Goal: Transaction & Acquisition: Purchase product/service

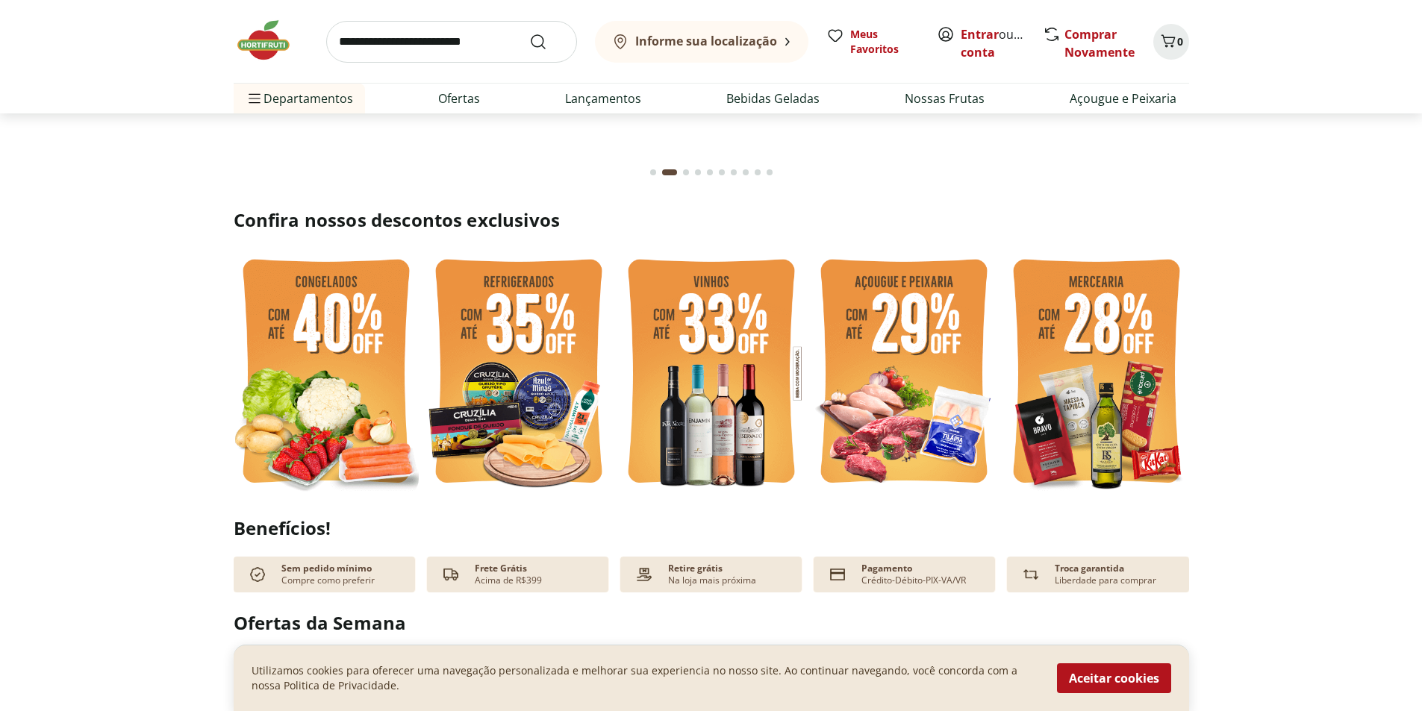
scroll to position [224, 0]
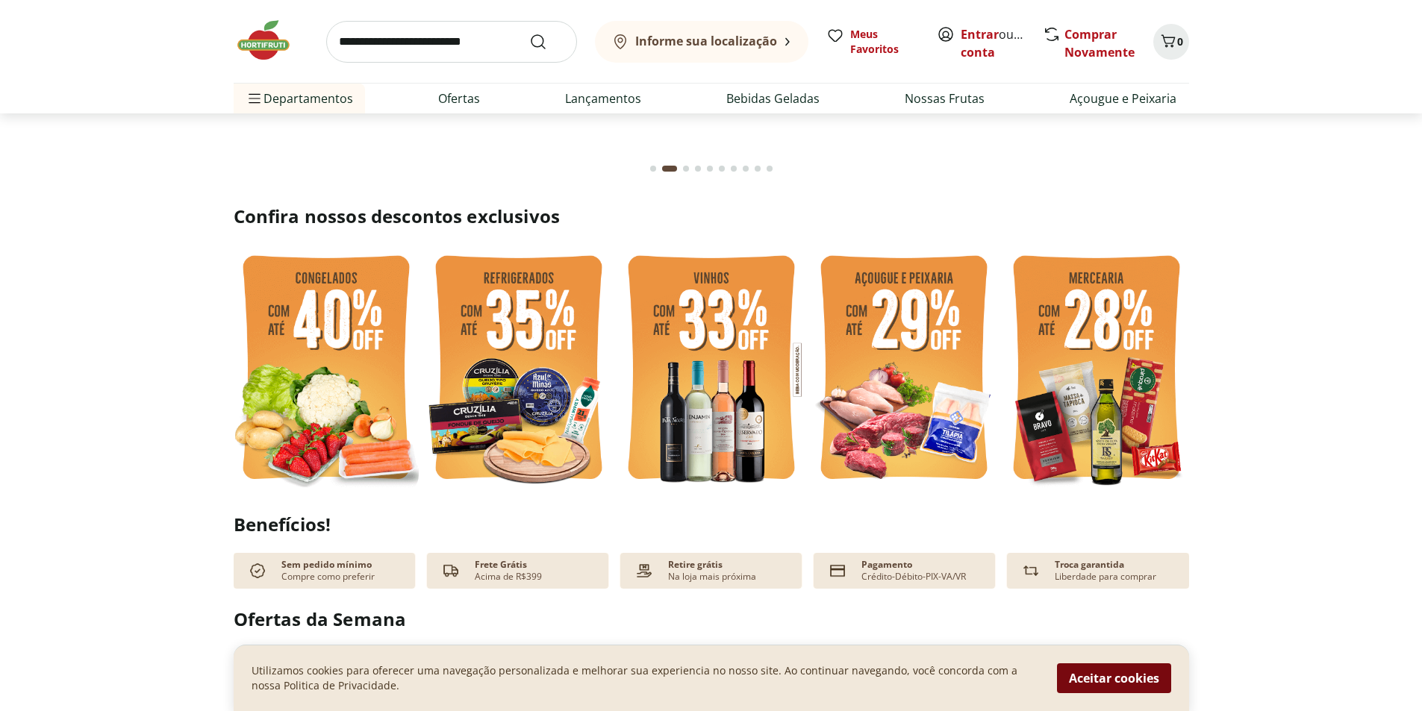
click at [1073, 667] on button "Aceitar cookies" at bounding box center [1114, 679] width 114 height 30
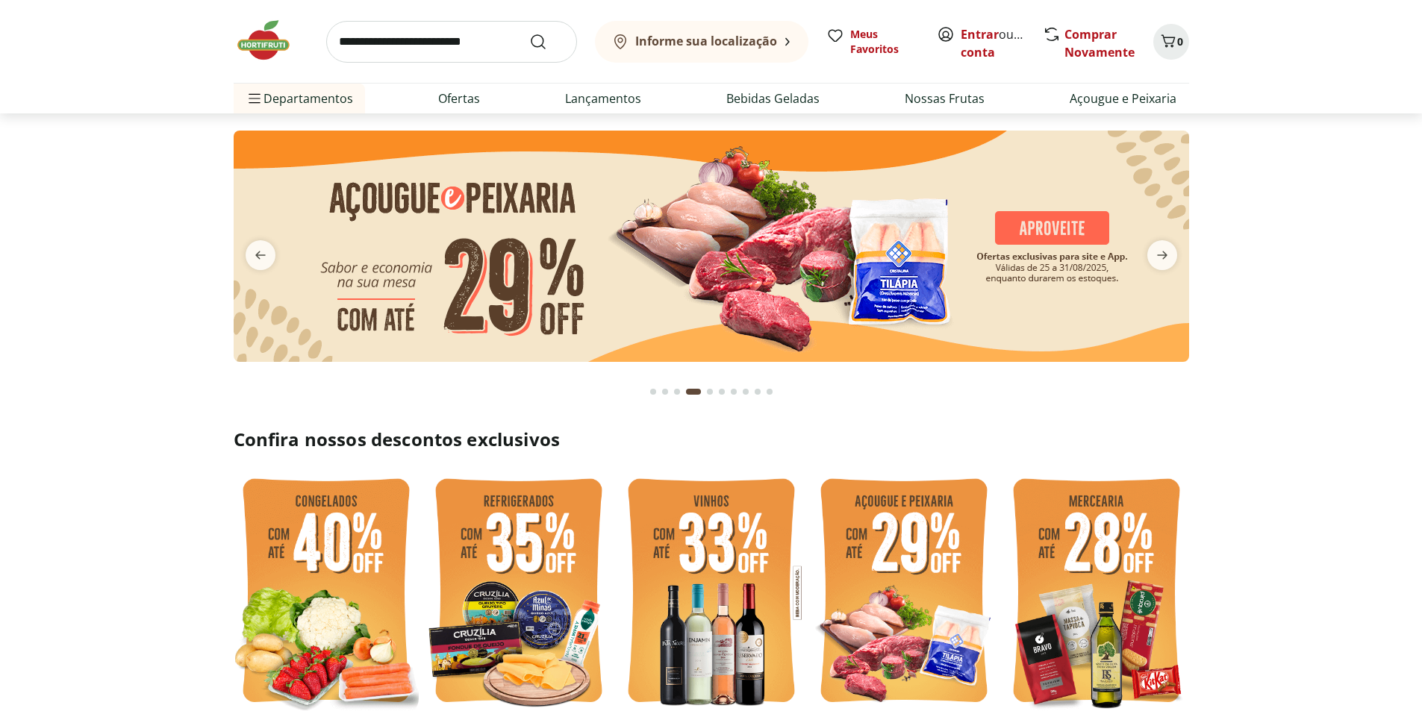
scroll to position [0, 0]
click at [980, 37] on link "Entrar" at bounding box center [980, 34] width 38 height 16
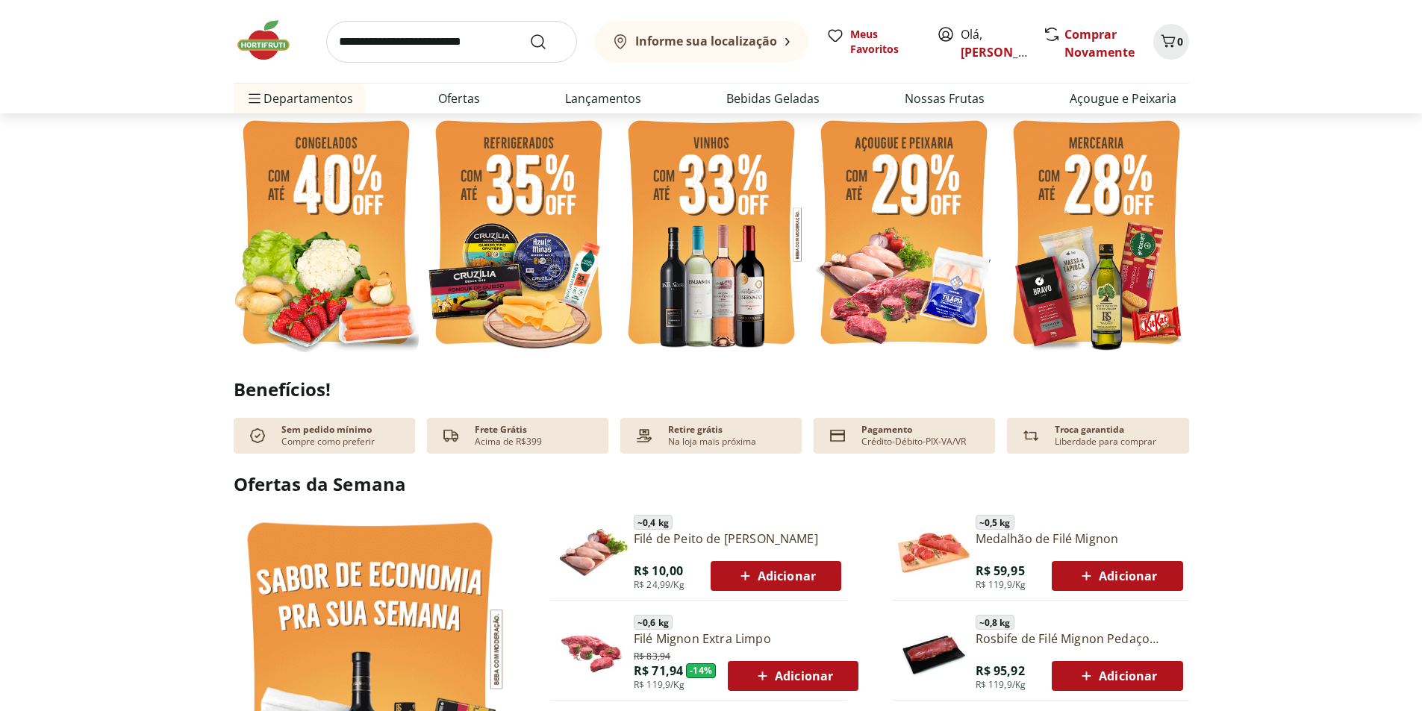
scroll to position [224, 0]
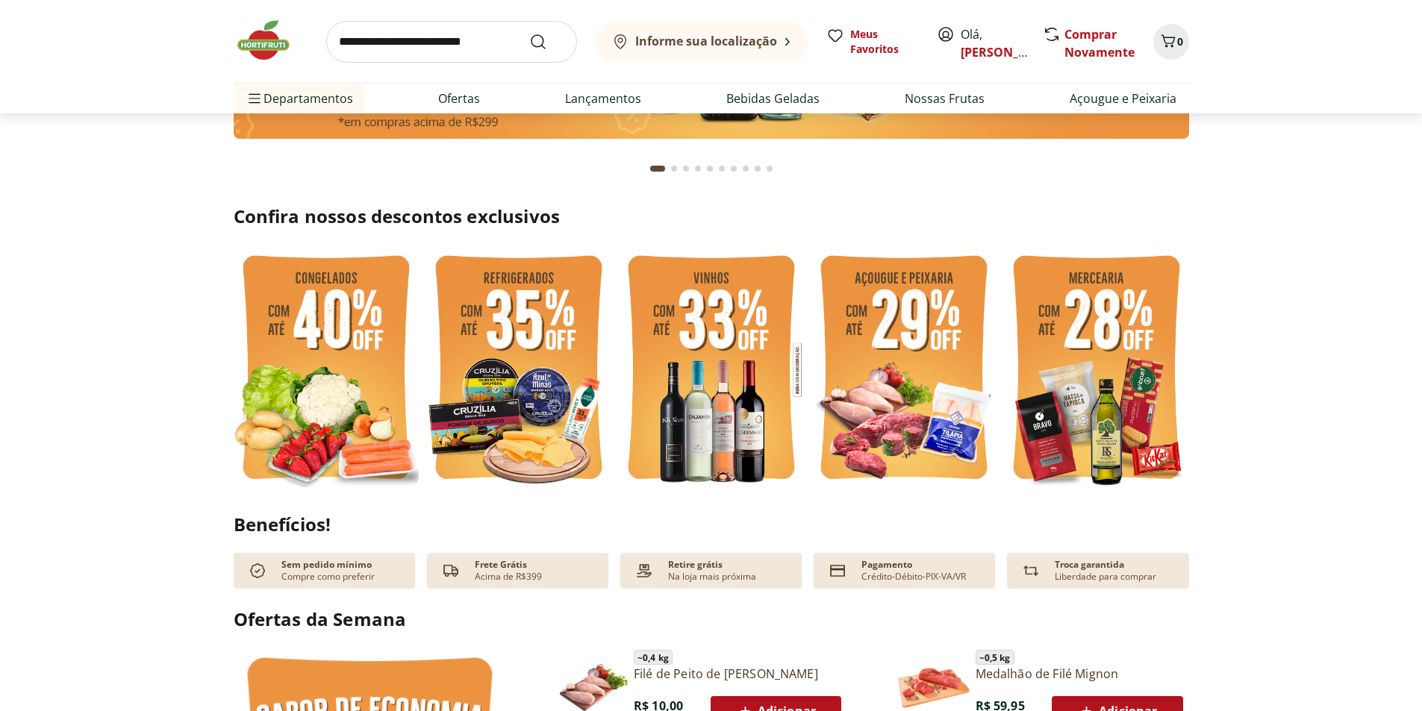
click at [926, 349] on img at bounding box center [903, 369] width 185 height 247
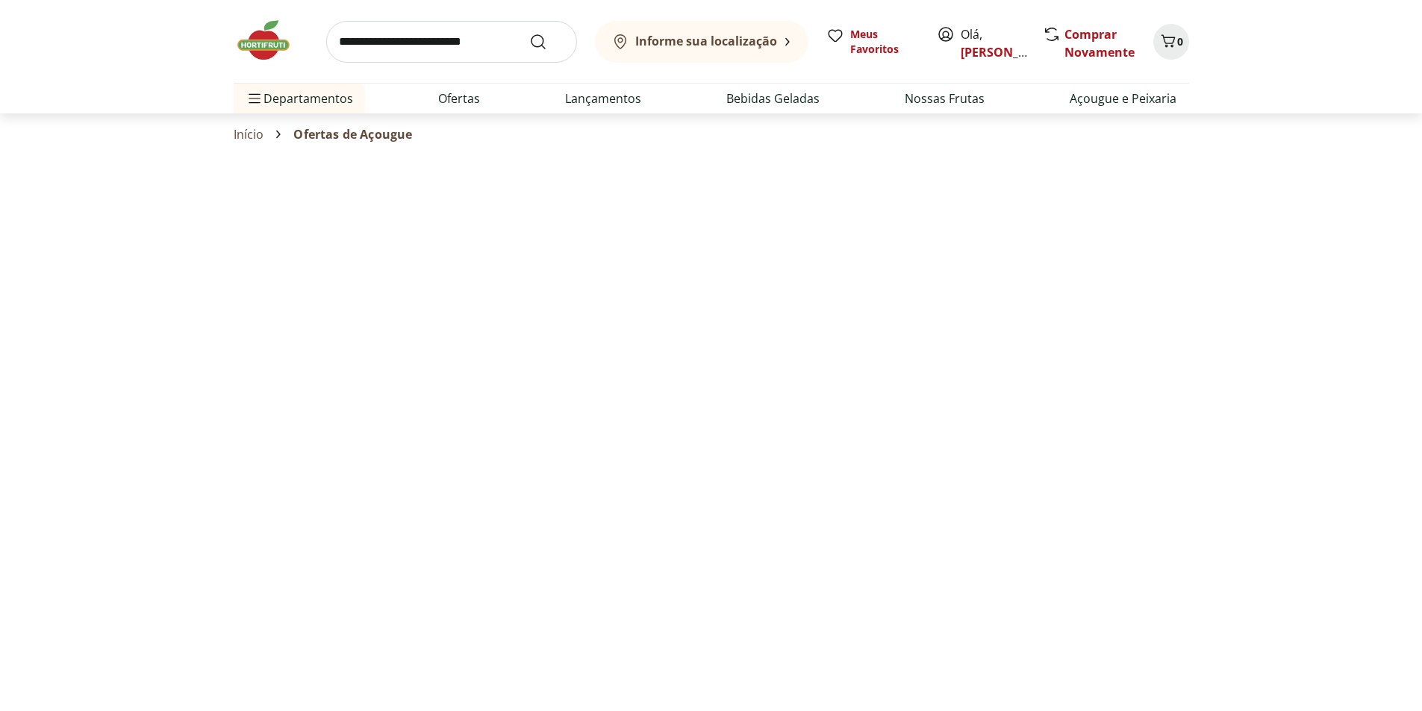
select select "**********"
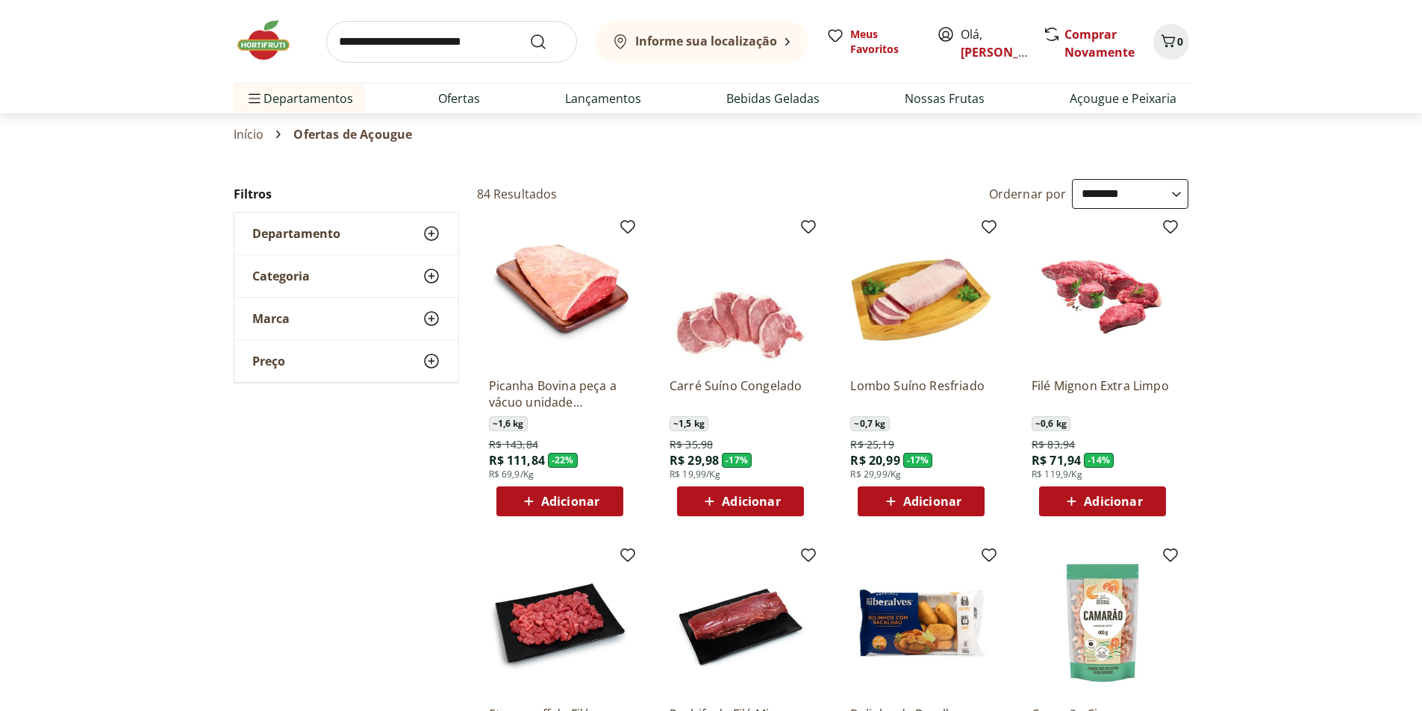
click at [431, 231] on use at bounding box center [432, 234] width 18 height 18
click at [431, 231] on icon at bounding box center [432, 234] width 18 height 18
click at [1124, 205] on select "**********" at bounding box center [1130, 194] width 116 height 30
click at [1120, 195] on select "**********" at bounding box center [1130, 194] width 116 height 30
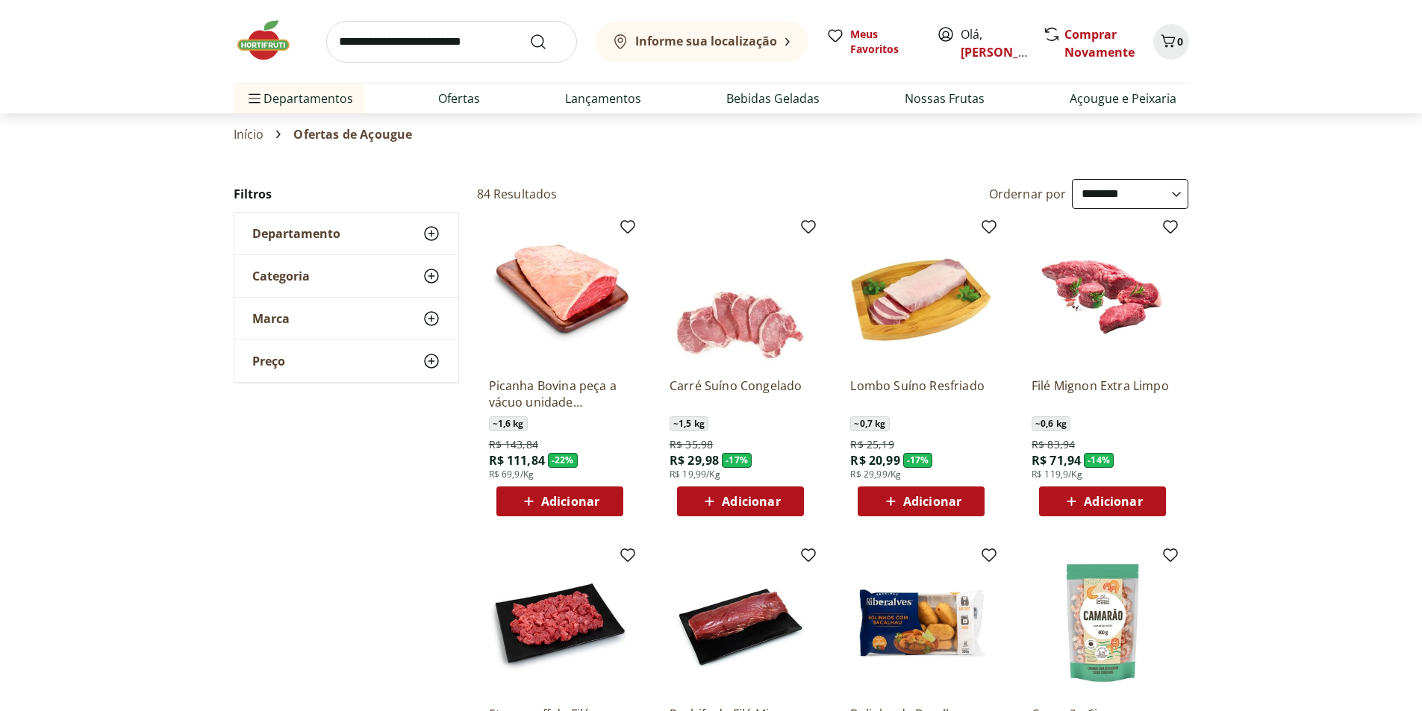
click at [1120, 195] on select "**********" at bounding box center [1130, 194] width 116 height 30
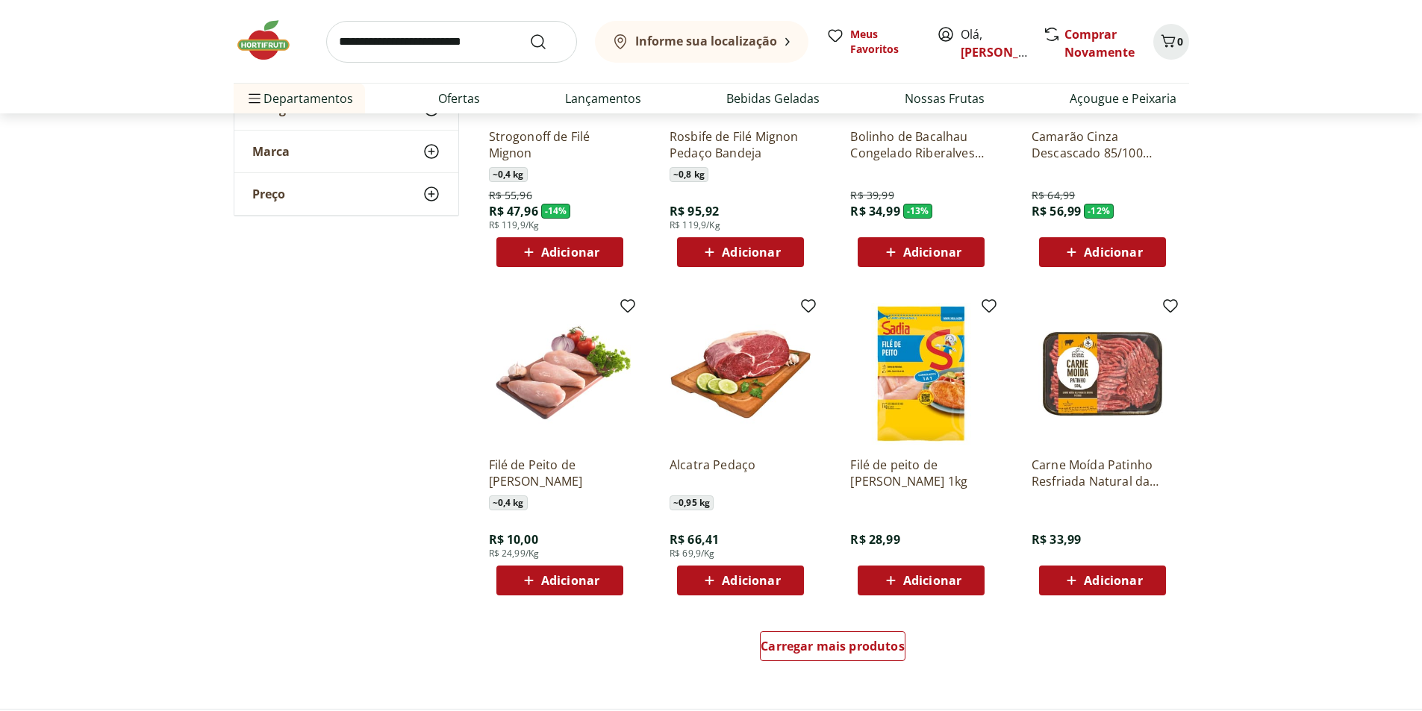
scroll to position [597, 0]
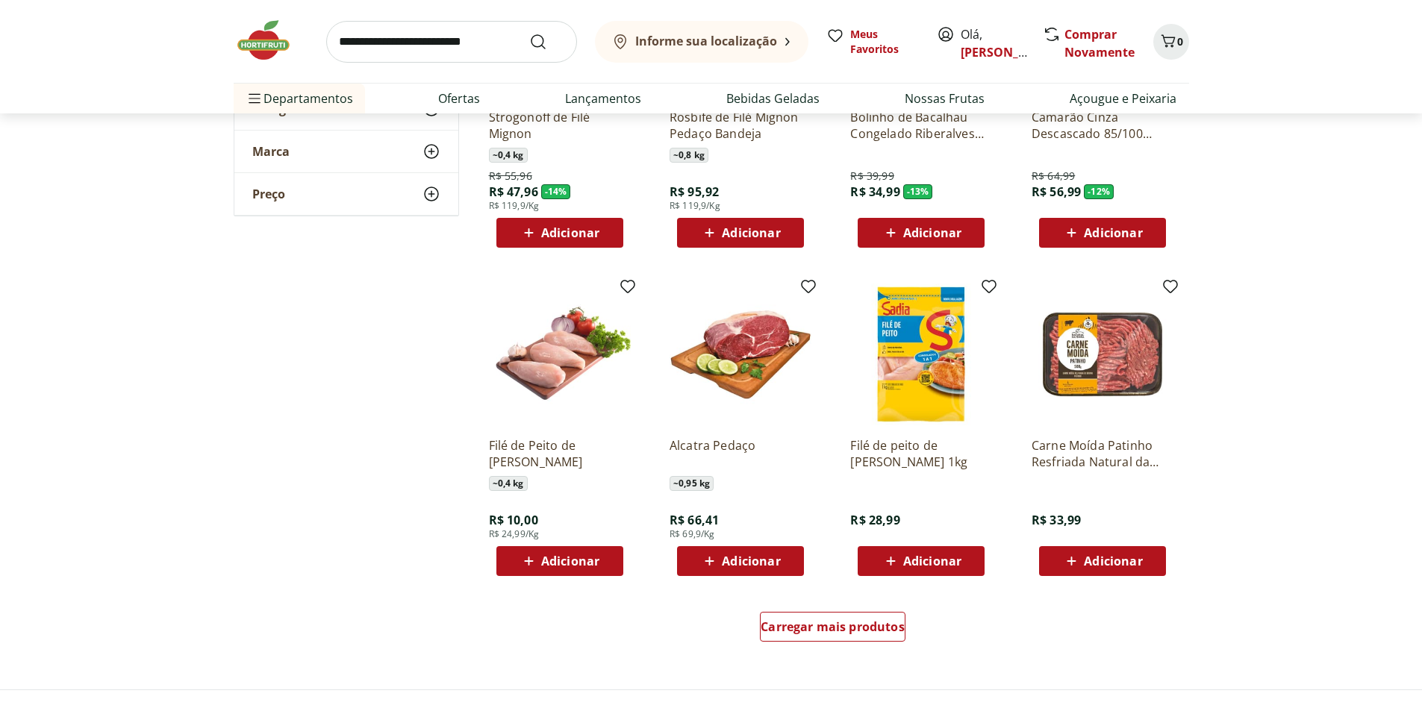
click at [548, 555] on span "Adicionar" at bounding box center [570, 561] width 58 height 12
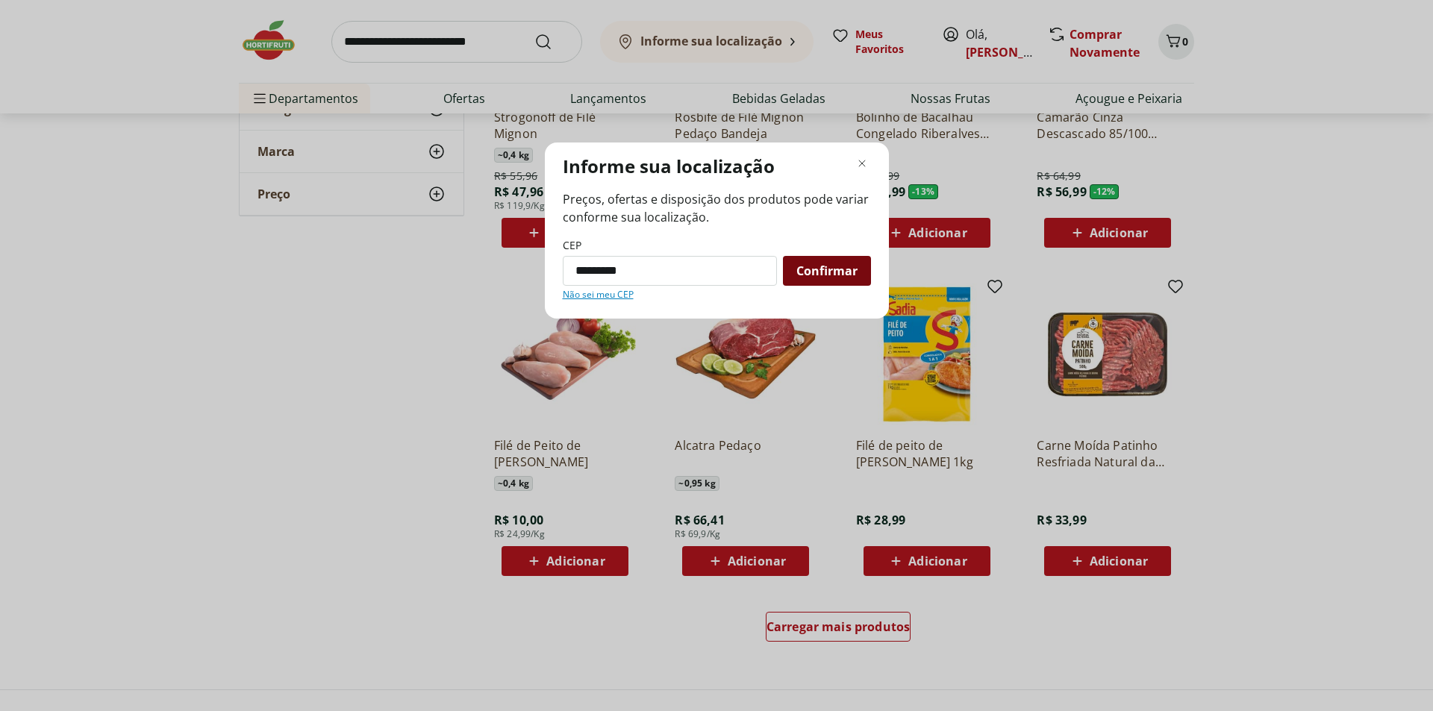
type input "*********"
click at [855, 274] on span "Confirmar" at bounding box center [827, 271] width 61 height 12
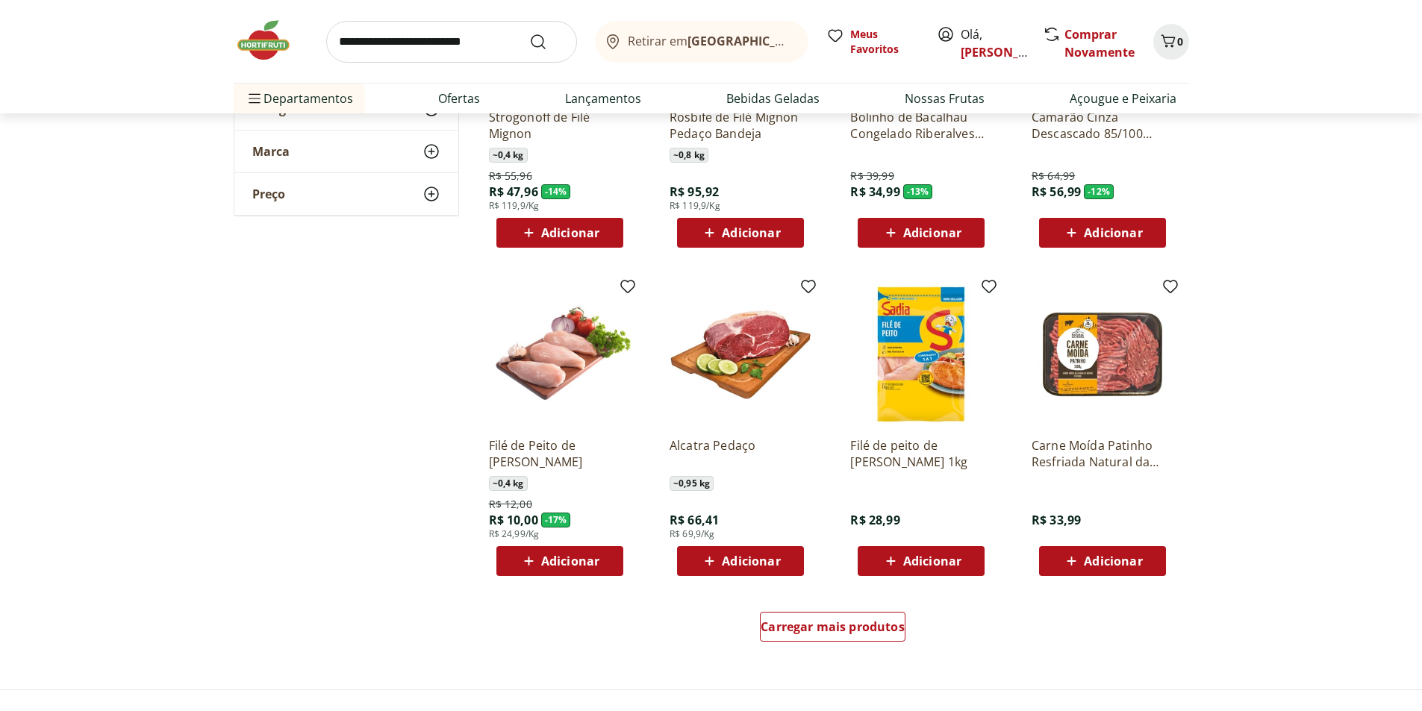
click at [668, 50] on div "Retirar em [GEOGRAPHIC_DATA]/[GEOGRAPHIC_DATA]" at bounding box center [699, 42] width 190 height 18
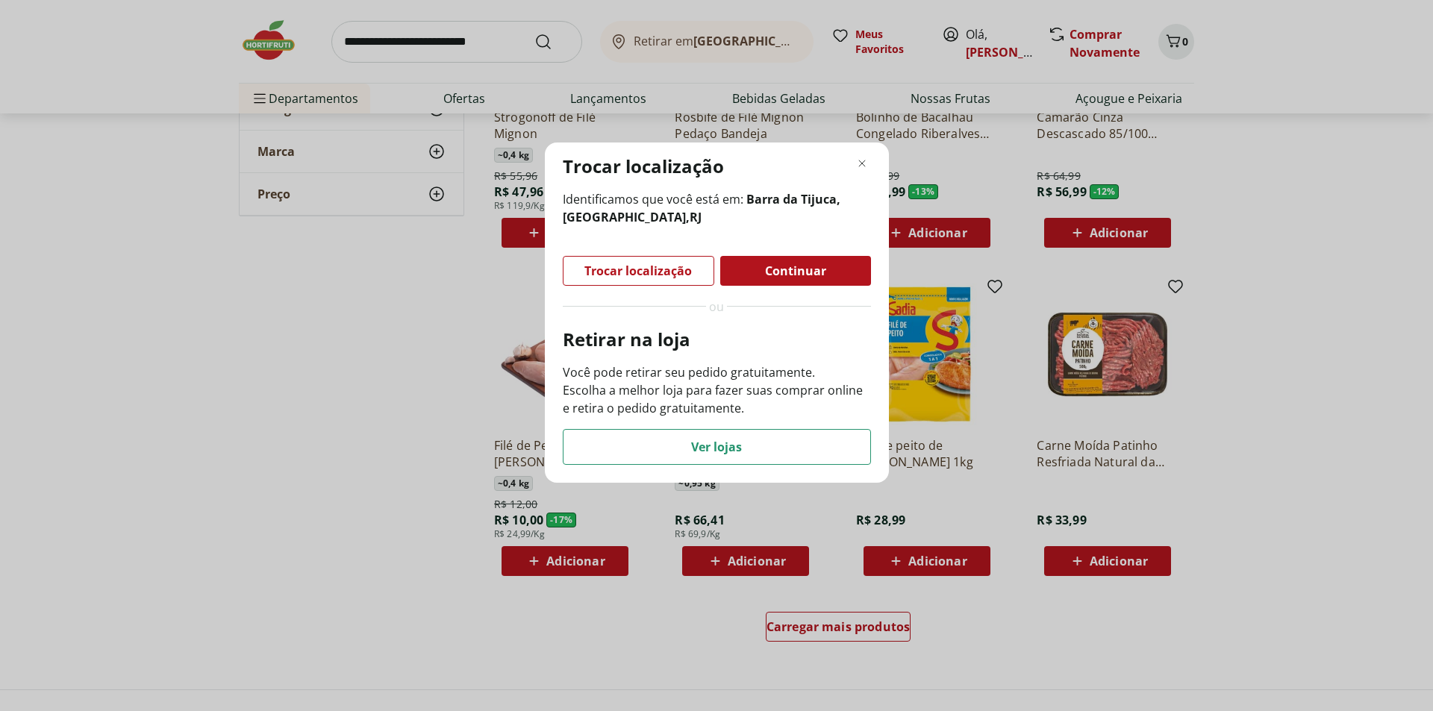
click at [782, 267] on span "Continuar" at bounding box center [795, 271] width 61 height 12
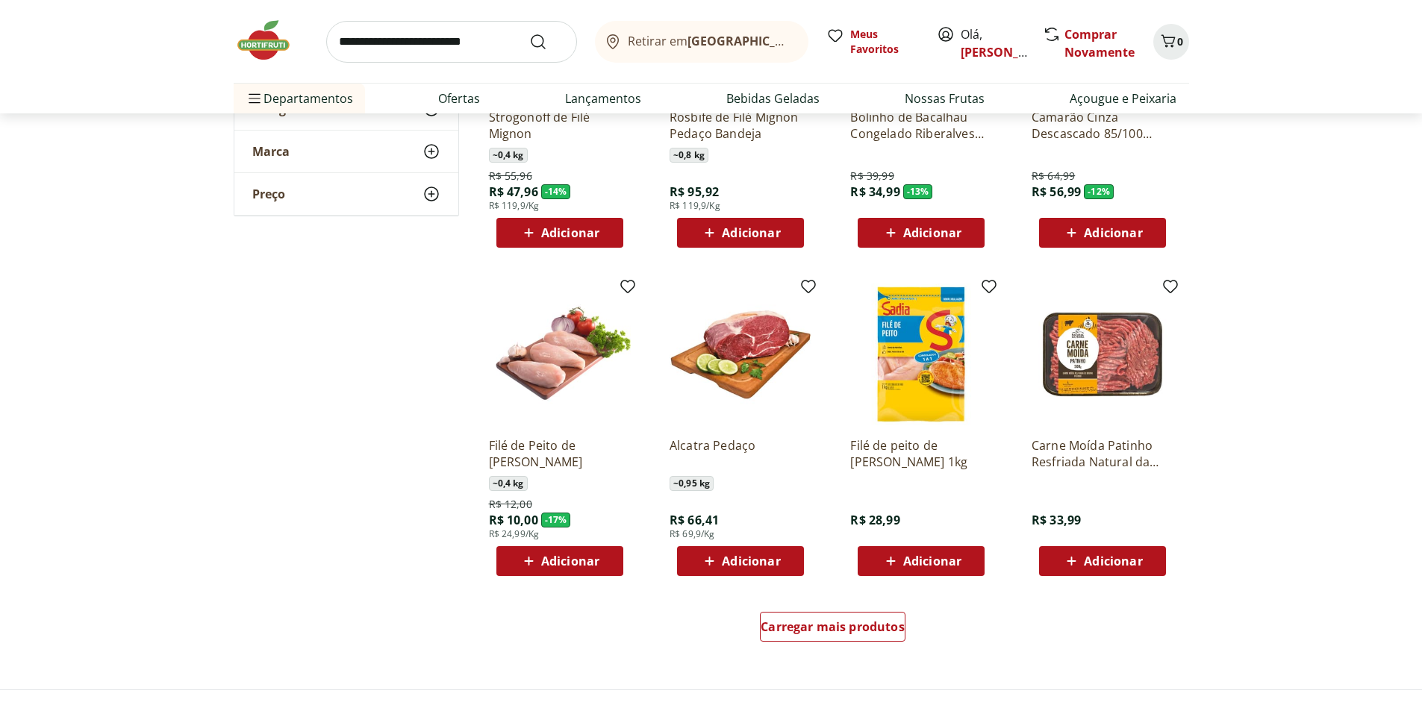
click at [551, 562] on span "Adicionar" at bounding box center [570, 561] width 58 height 12
click at [601, 566] on icon at bounding box center [601, 561] width 19 height 18
type input "*"
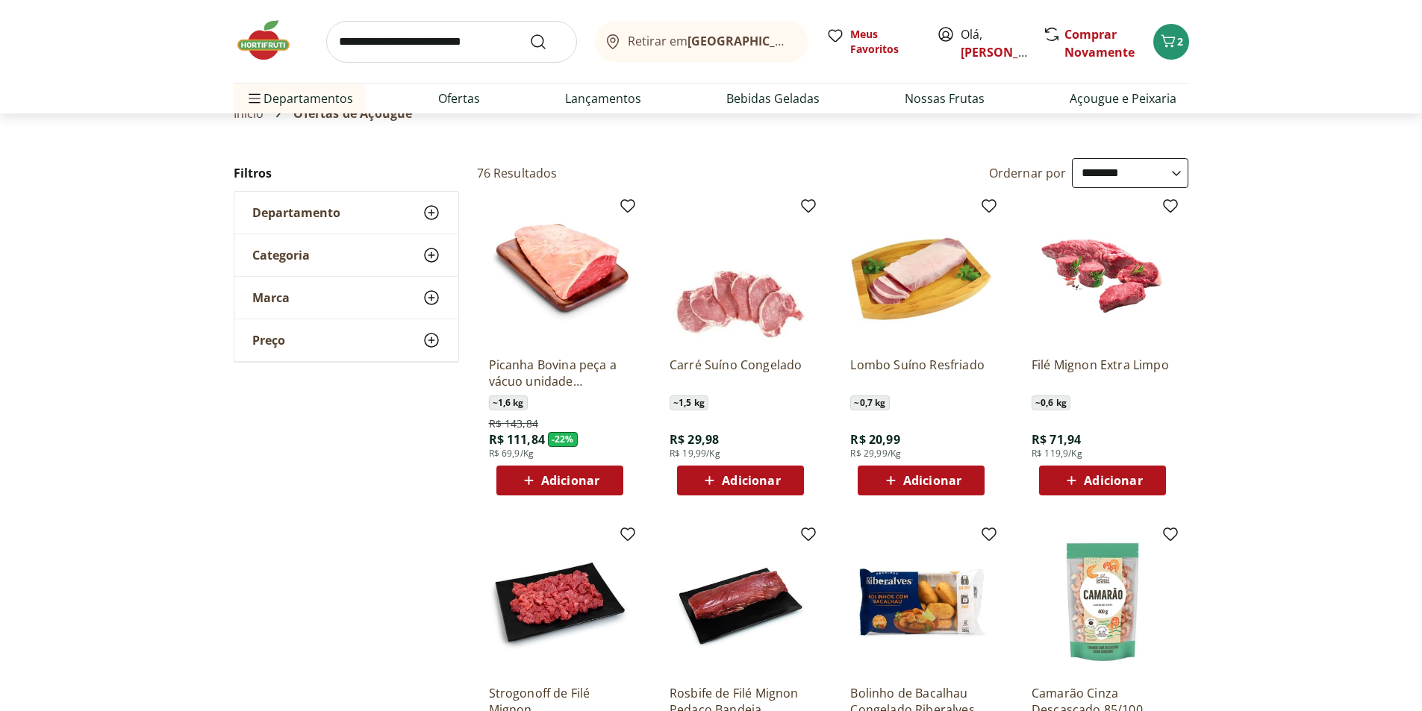
scroll to position [0, 0]
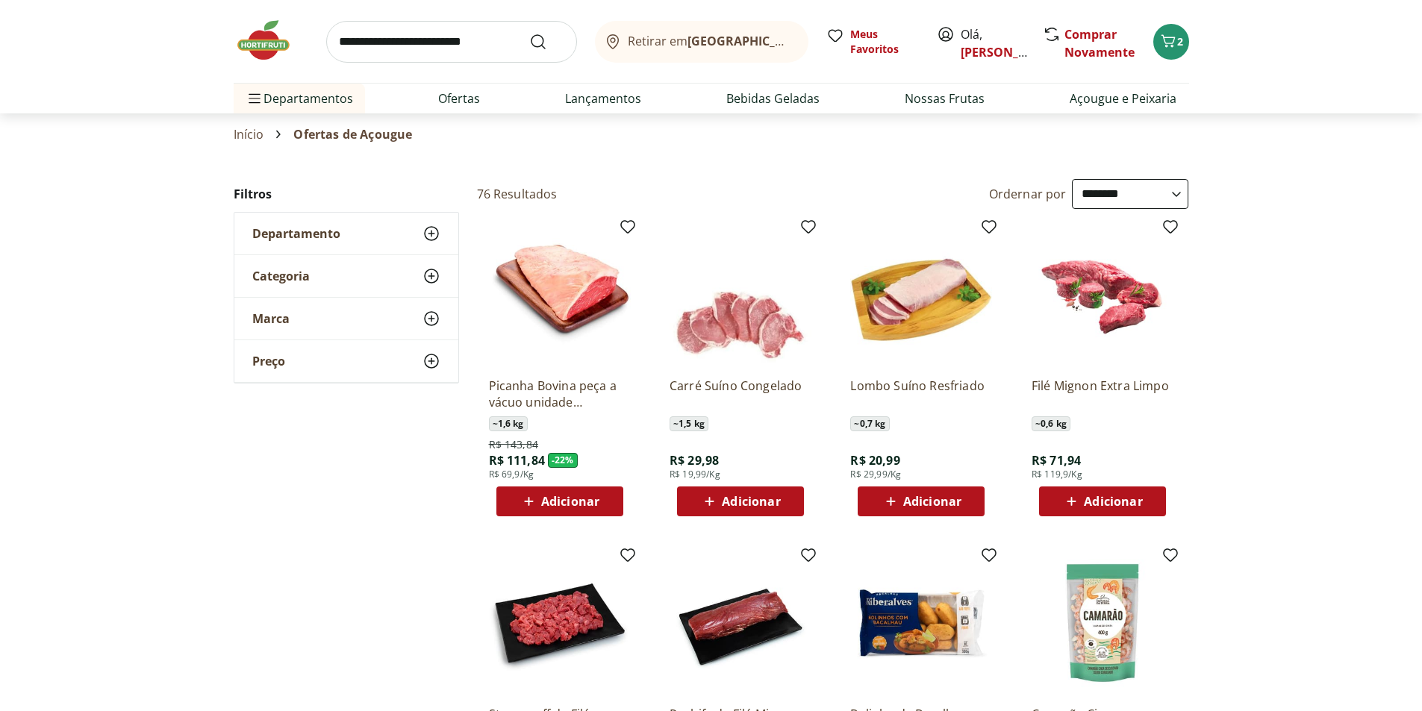
click at [434, 270] on use at bounding box center [432, 276] width 18 height 18
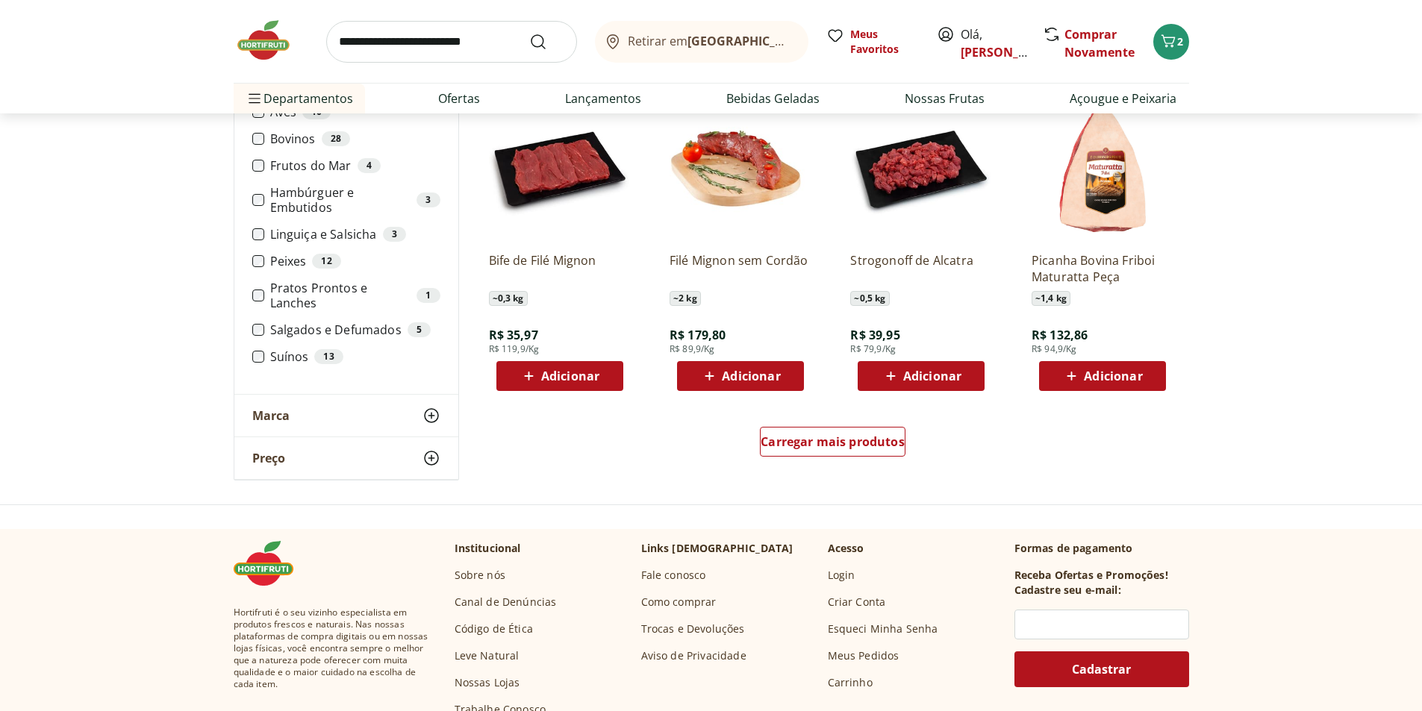
scroll to position [821, 0]
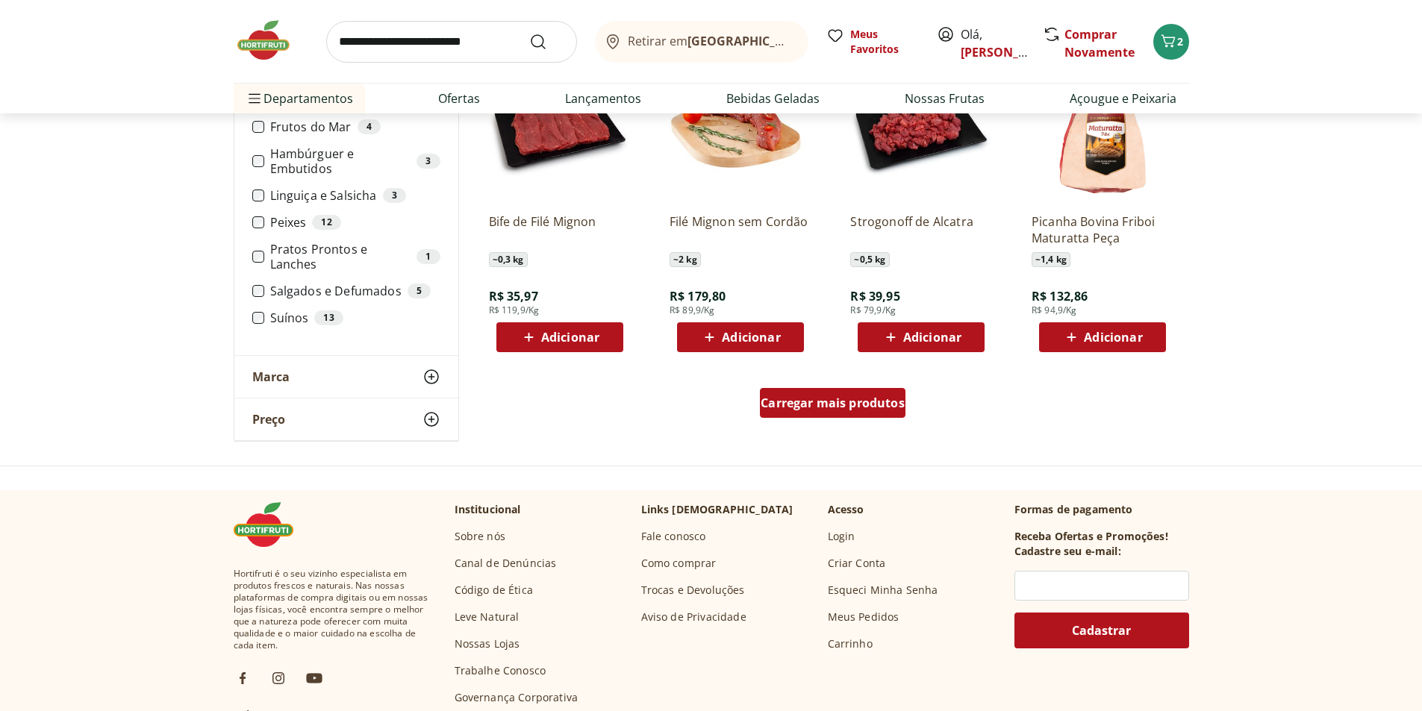
click at [808, 403] on span "Carregar mais produtos" at bounding box center [833, 403] width 144 height 12
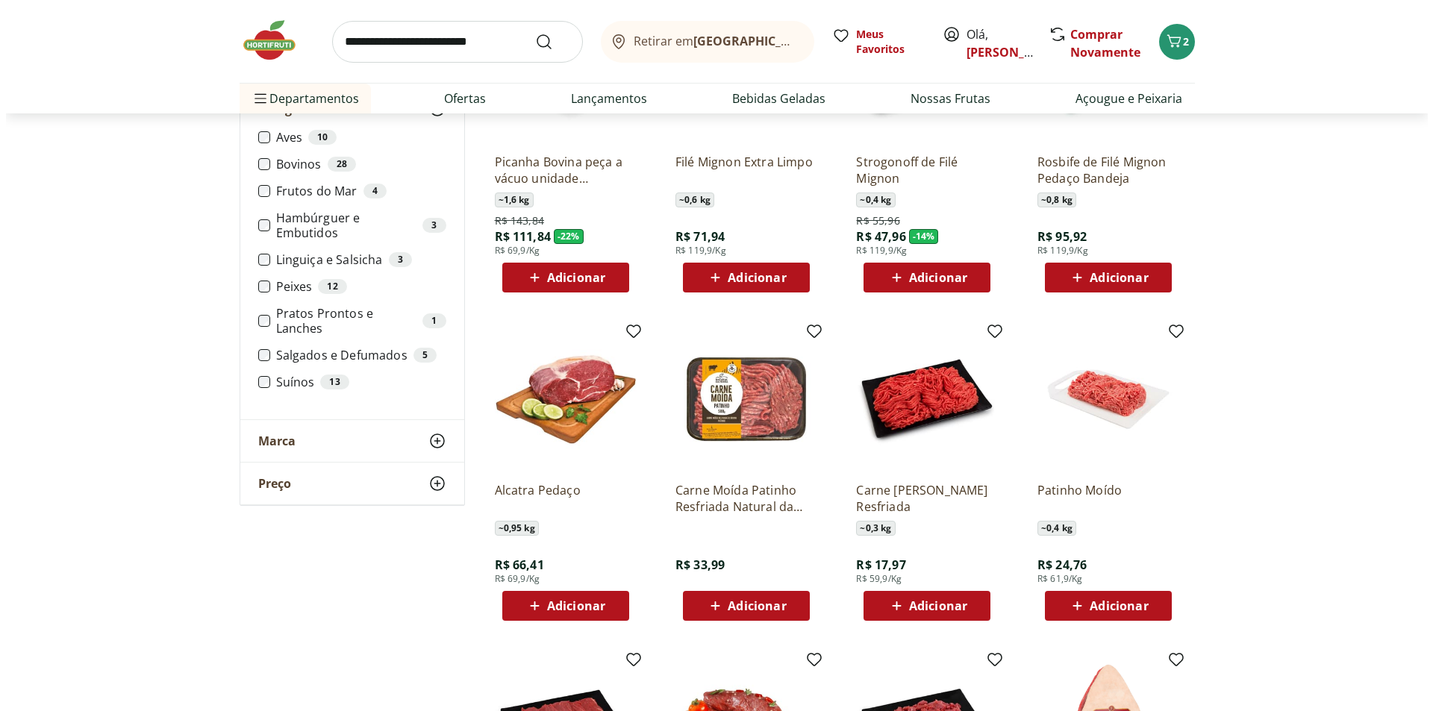
scroll to position [0, 0]
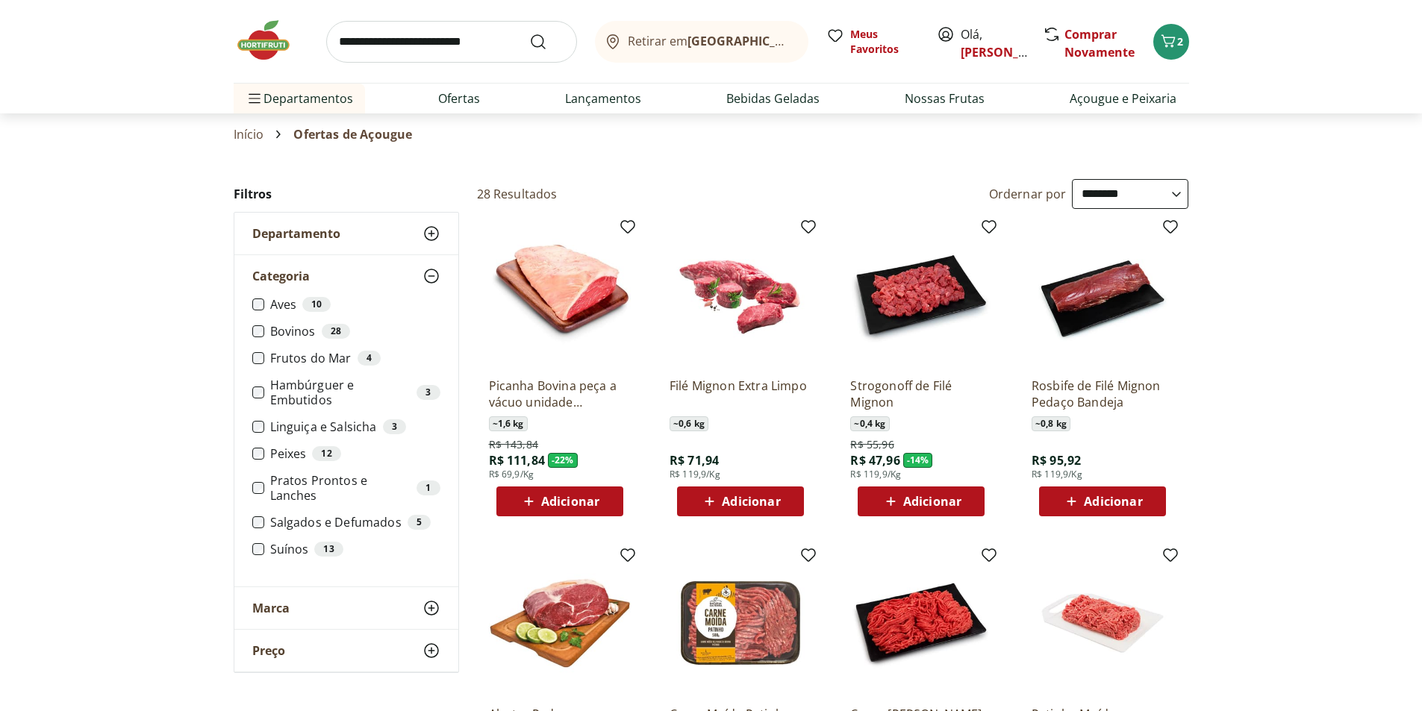
click at [564, 496] on span "Adicionar" at bounding box center [570, 502] width 58 height 12
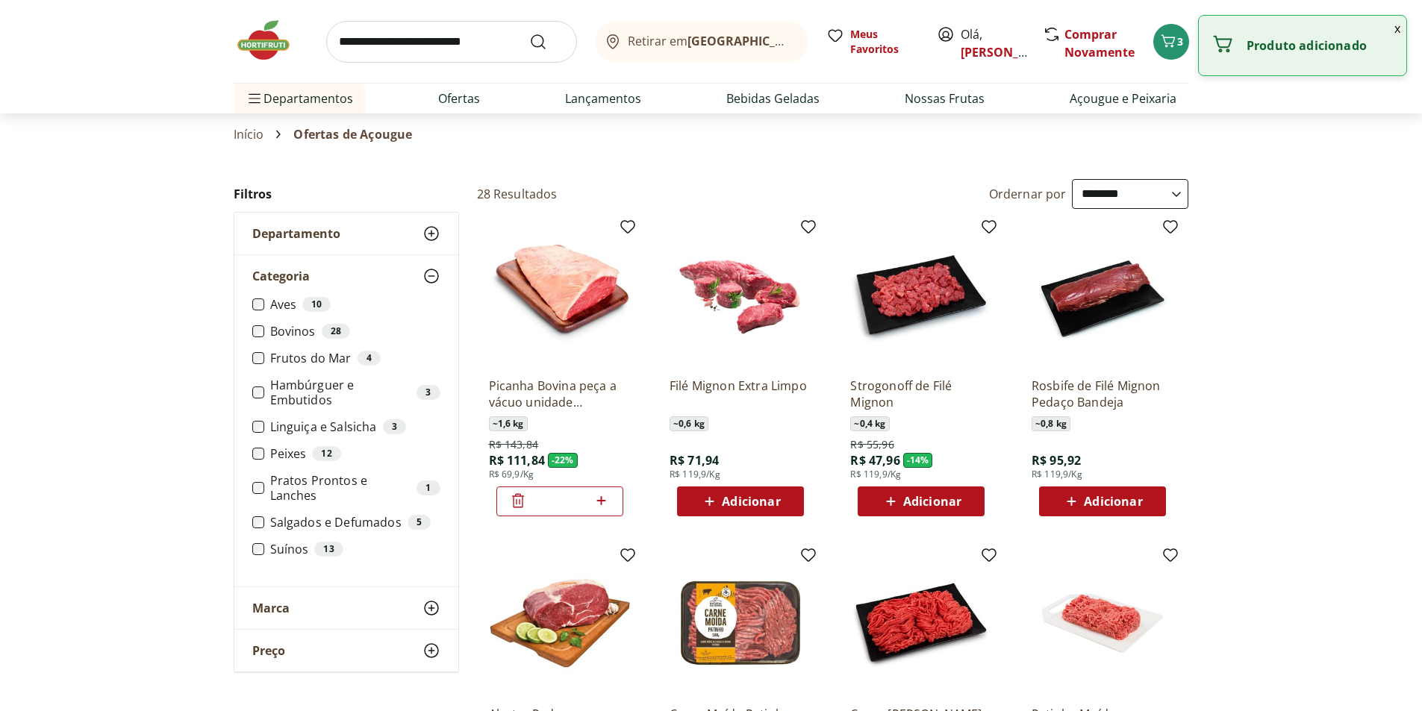
click at [600, 503] on icon at bounding box center [601, 501] width 19 height 18
type input "*"
click at [1172, 49] on icon "Carrinho" at bounding box center [1168, 41] width 18 height 18
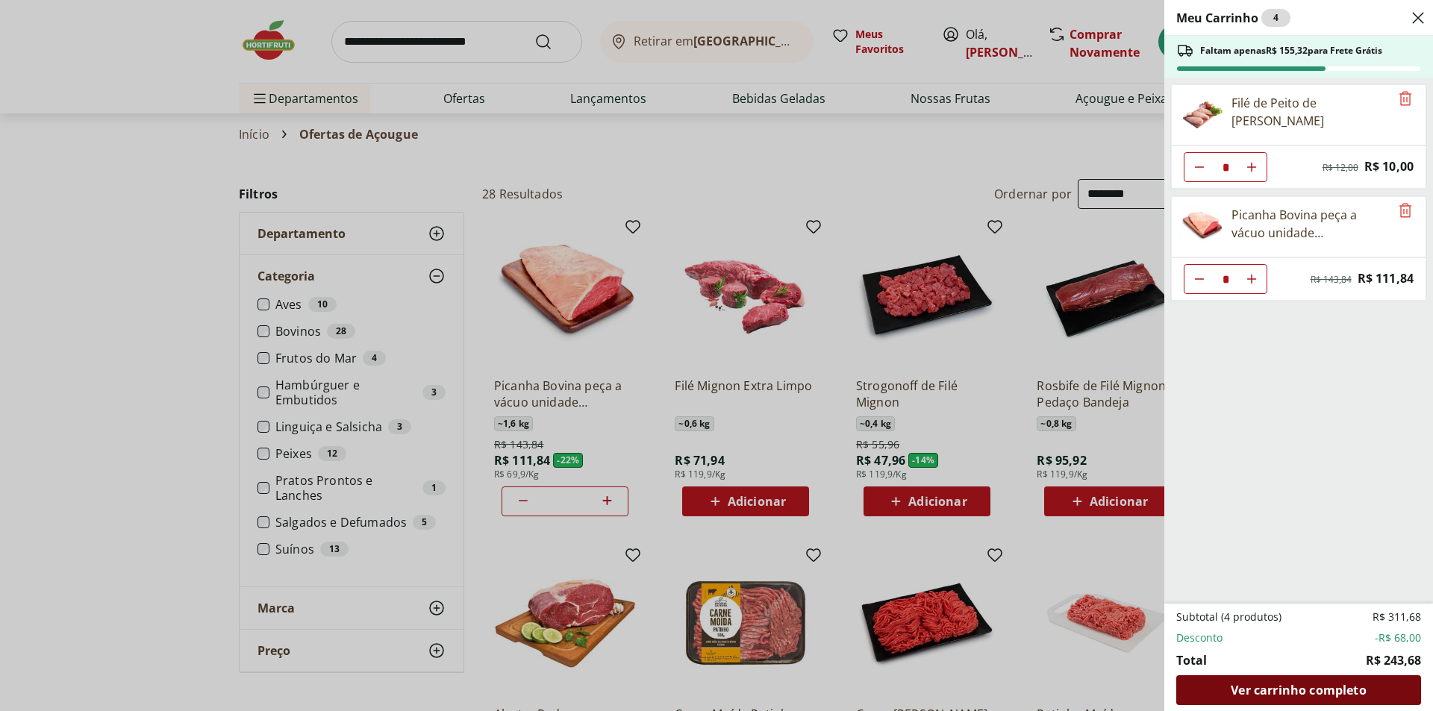
click at [1291, 688] on span "Ver carrinho completo" at bounding box center [1298, 691] width 135 height 12
